Goal: Transaction & Acquisition: Purchase product/service

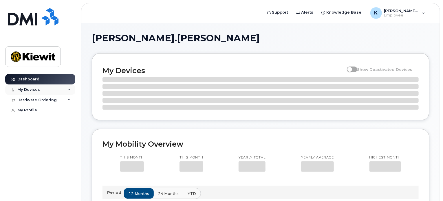
click at [44, 90] on div "My Devices" at bounding box center [40, 90] width 70 height 10
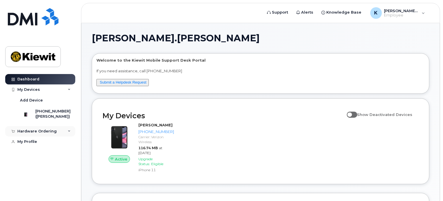
click at [65, 134] on div "Hardware Ordering" at bounding box center [40, 131] width 70 height 10
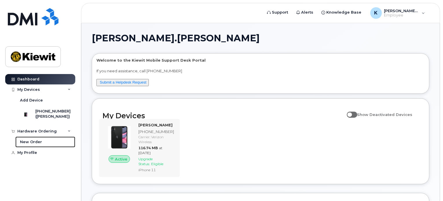
click at [31, 145] on div "New Order" at bounding box center [31, 142] width 22 height 5
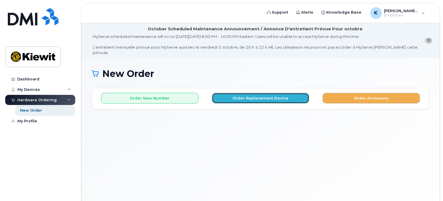
click at [261, 94] on button "Order Replacement Device" at bounding box center [261, 98] width 98 height 11
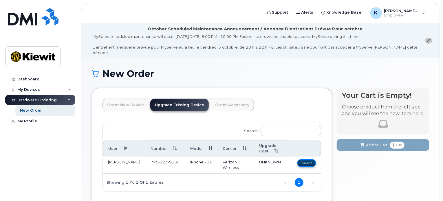
click at [305, 160] on button "Select" at bounding box center [307, 163] width 19 height 7
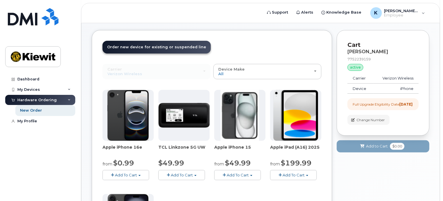
scroll to position [145, 0]
